Goal: Find contact information: Find contact information

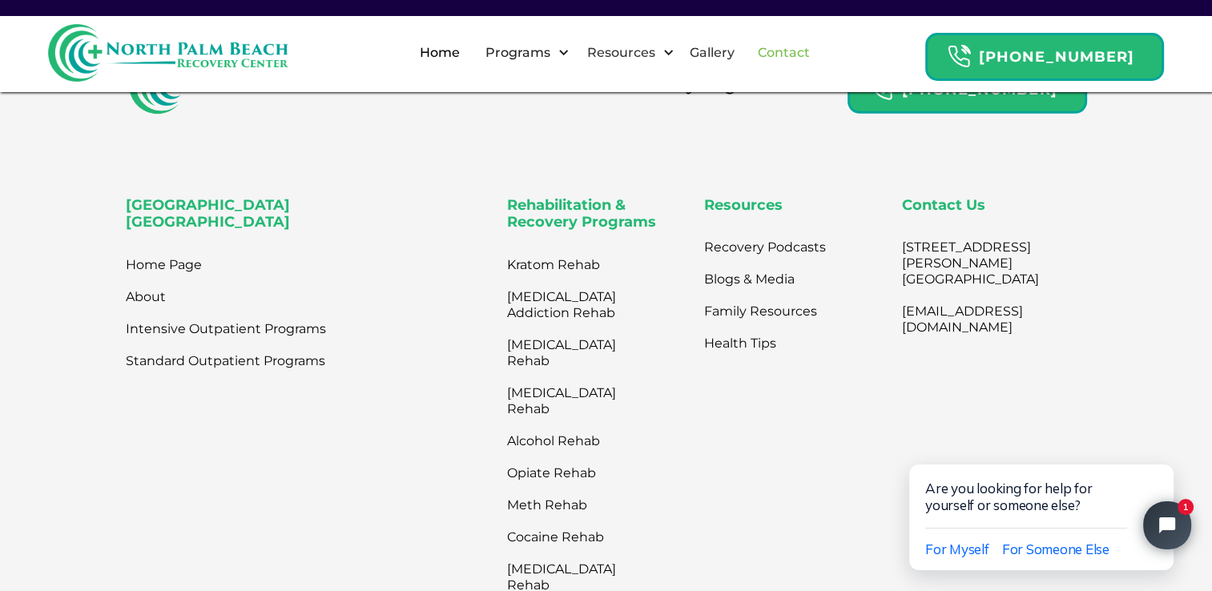
scroll to position [5176, 0]
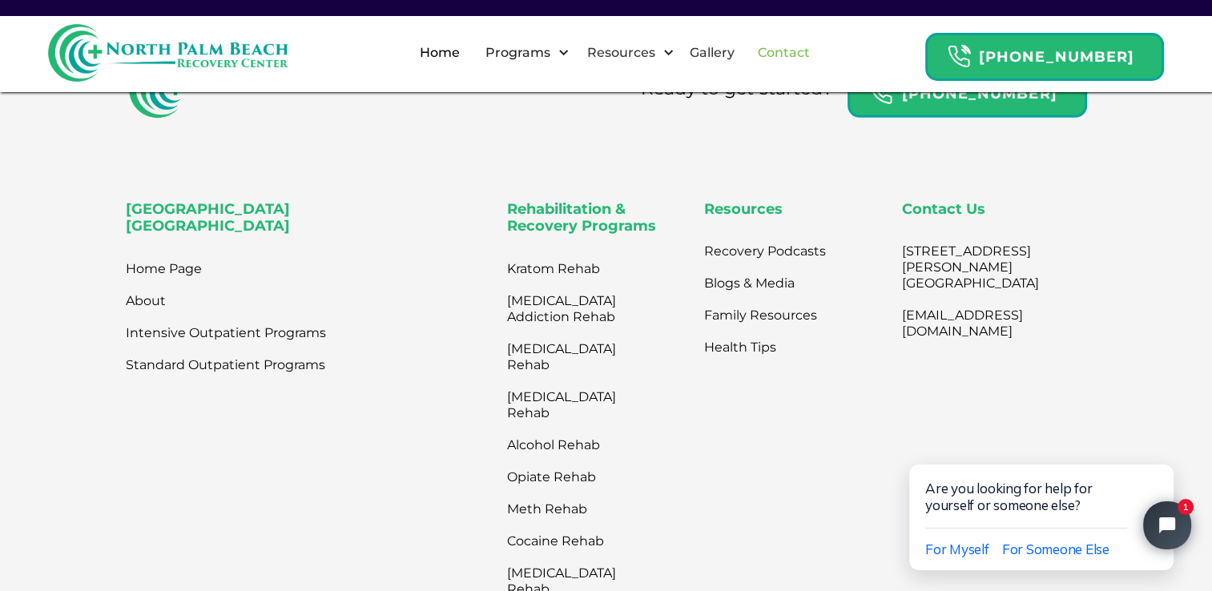
click at [808, 62] on link "Contact" at bounding box center [783, 52] width 71 height 51
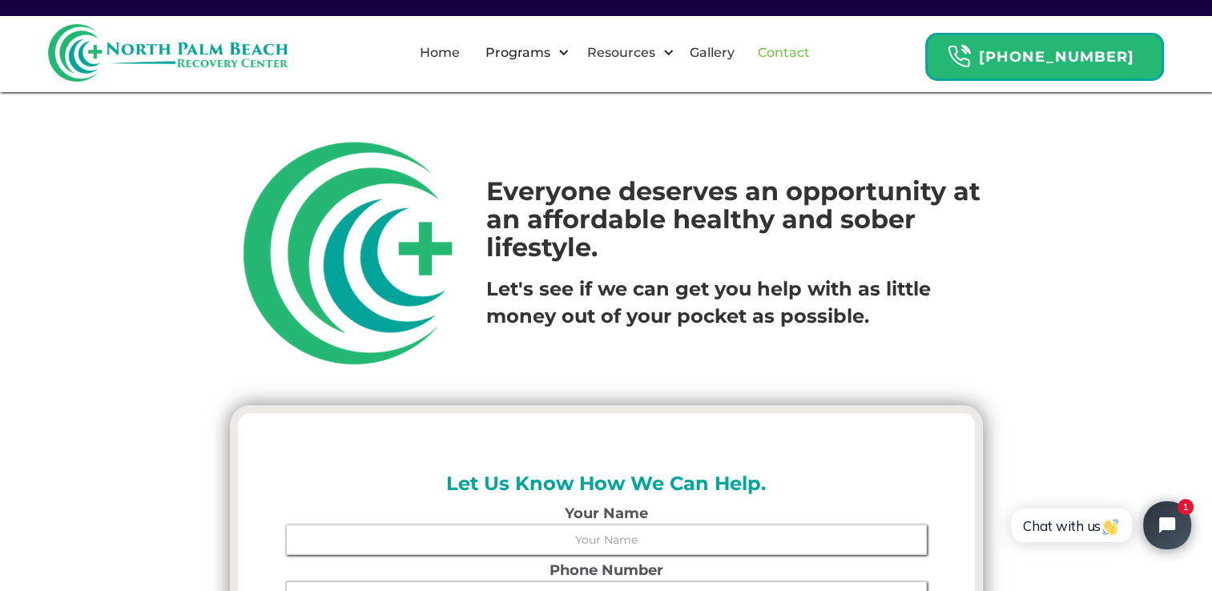
click at [810, 45] on link "Contact" at bounding box center [783, 52] width 71 height 51
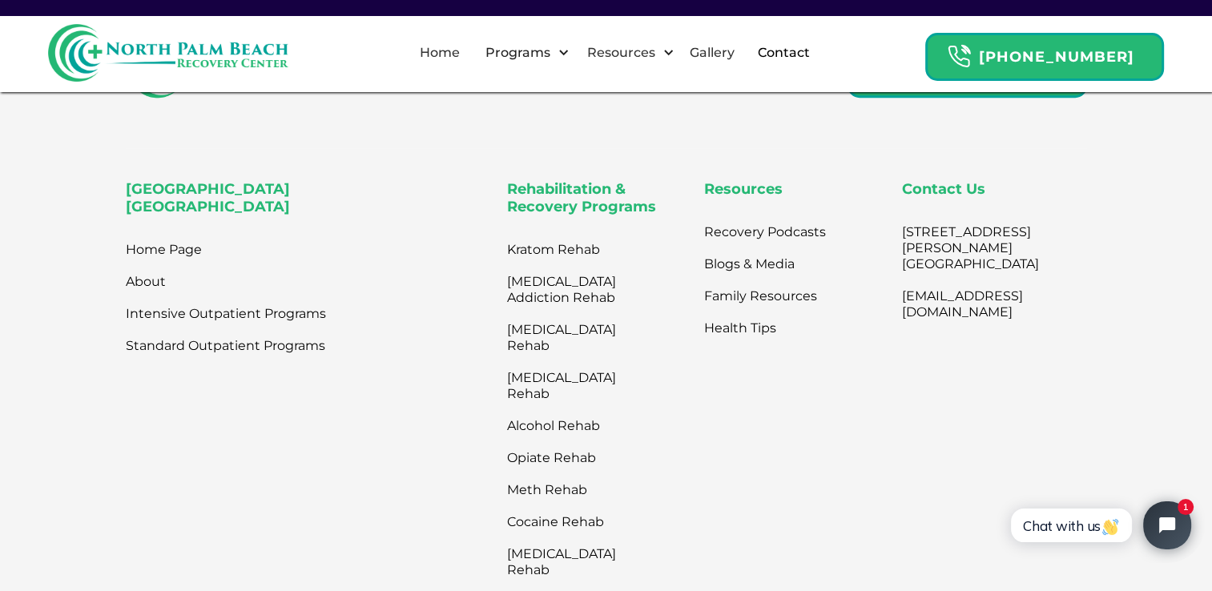
scroll to position [1059, 0]
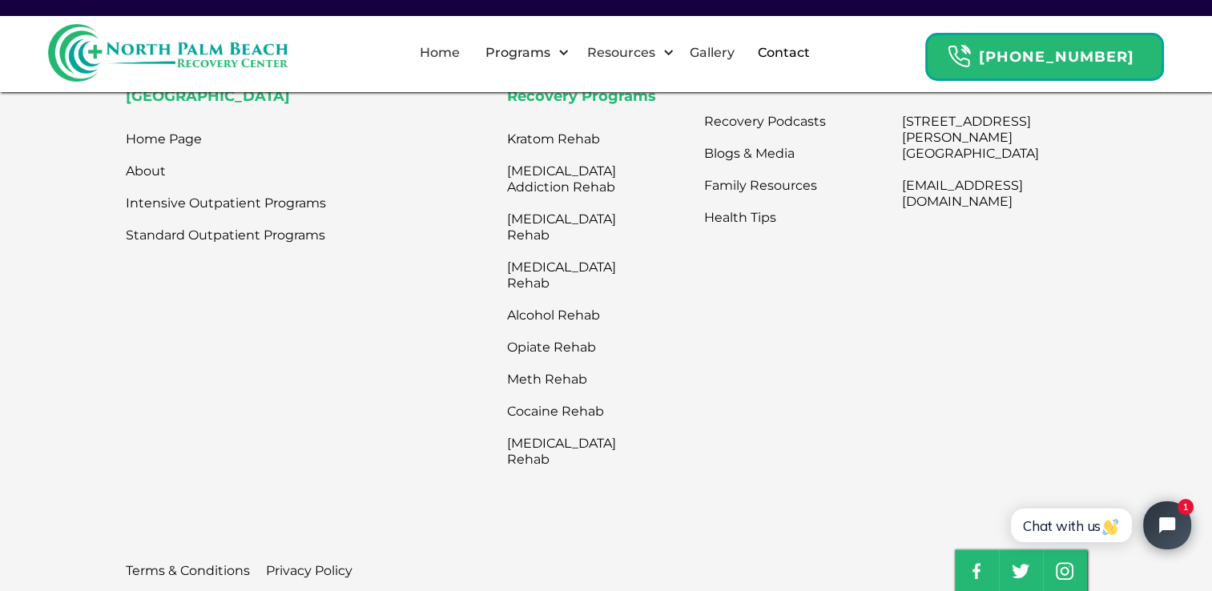
click at [1129, 279] on div "Ready to get started? 866-887-4154 North Palm Beach Recovery Center Home Page A…" at bounding box center [606, 321] width 1212 height 881
drag, startPoint x: 886, startPoint y: 195, endPoint x: 861, endPoint y: 264, distance: 74.0
click at [861, 264] on div "Resources Recovery Podcasts Blogs & Media Family Resources Health Tips" at bounding box center [796, 272] width 184 height 404
click at [919, 201] on link "[EMAIL_ADDRESS][DOMAIN_NAME]" at bounding box center [970, 194] width 137 height 48
